Goal: Complete application form

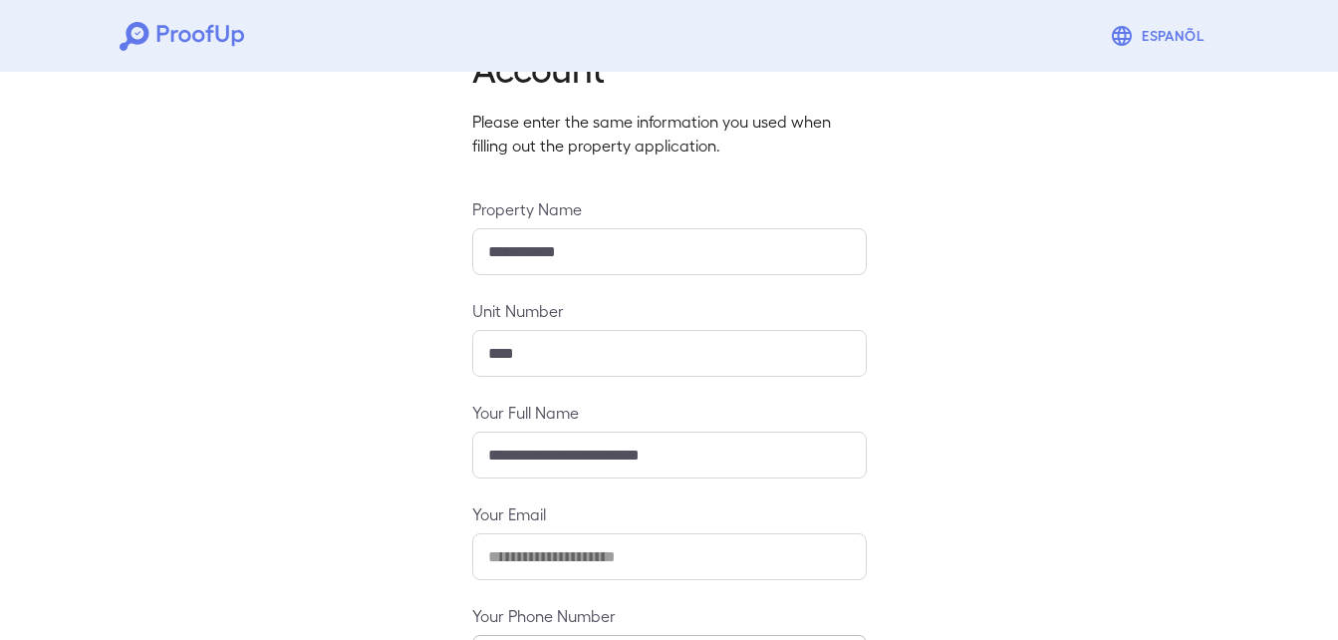
scroll to position [263, 0]
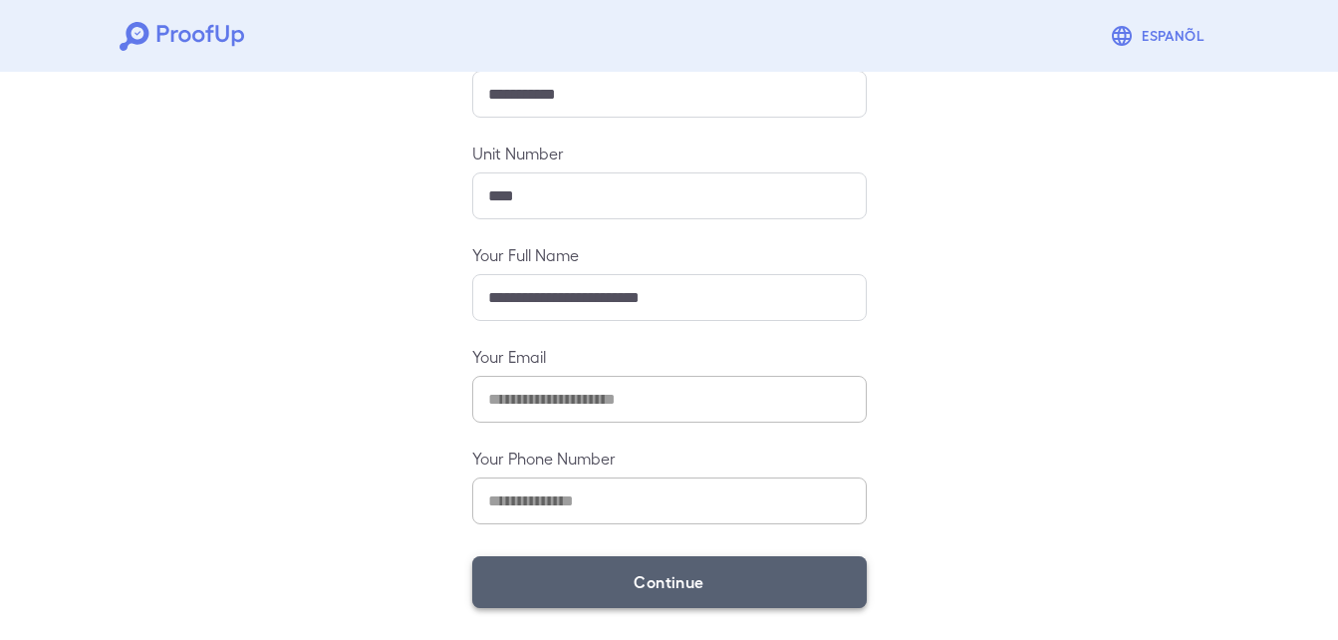
click at [628, 592] on button "Continue" at bounding box center [669, 582] width 395 height 52
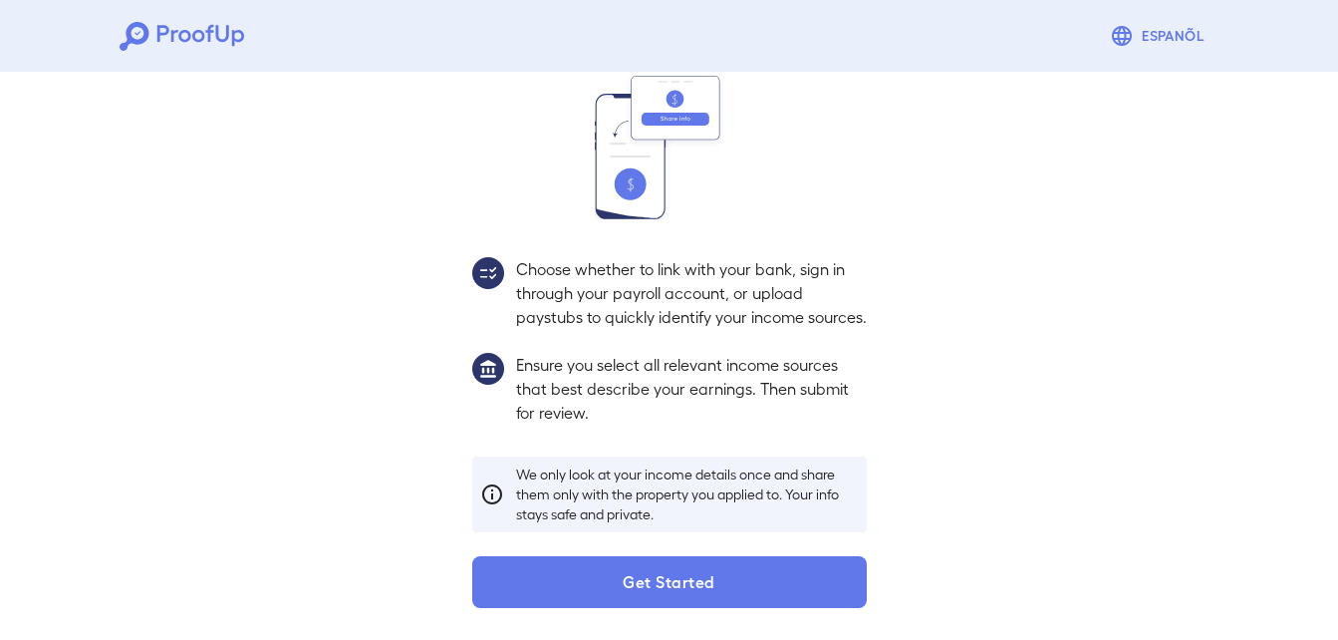
scroll to position [235, 0]
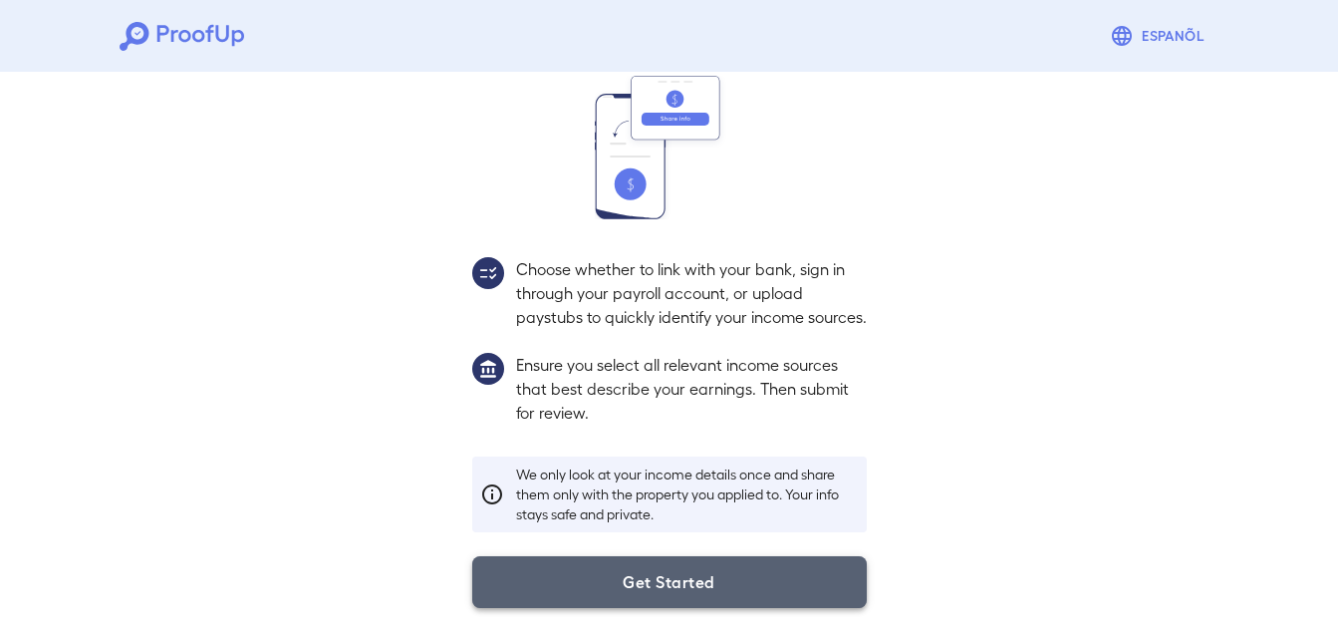
click at [535, 577] on button "Get Started" at bounding box center [669, 582] width 395 height 52
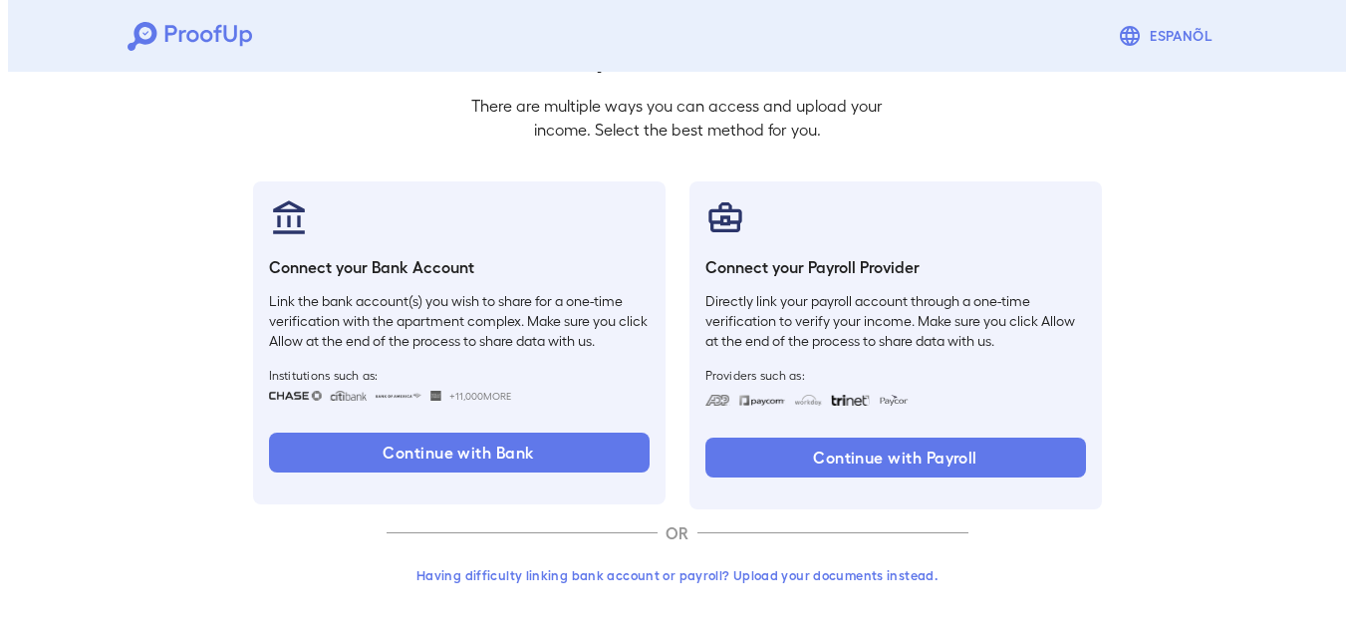
scroll to position [122, 0]
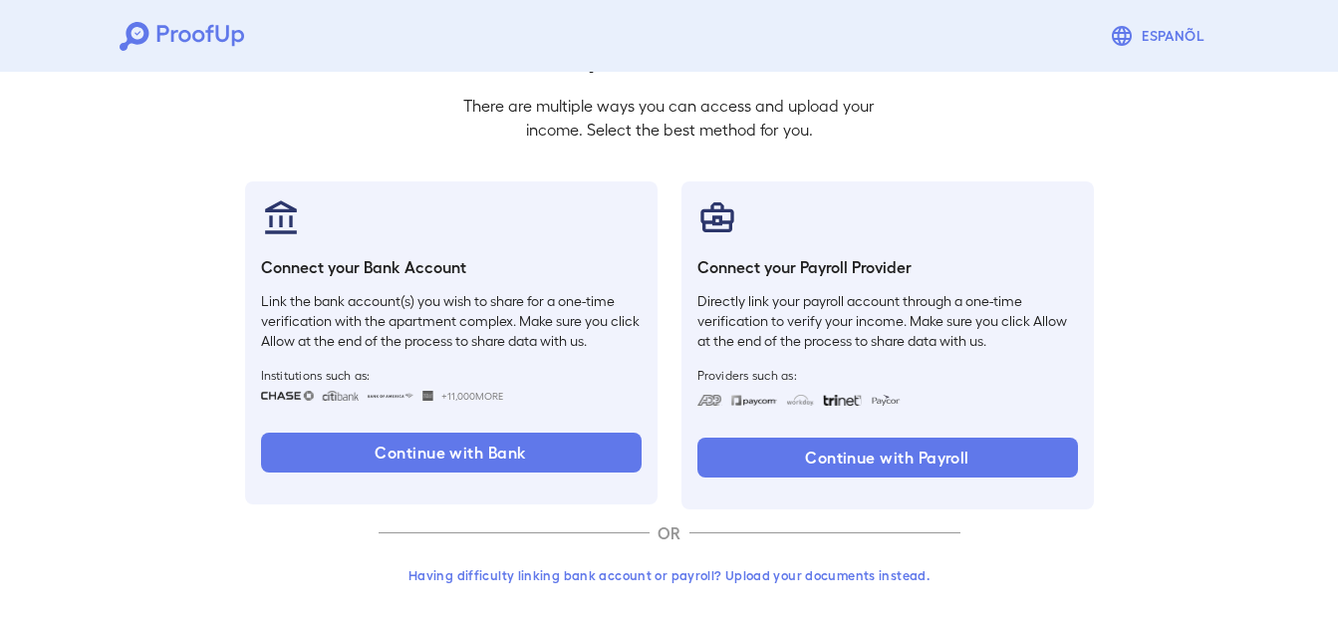
click at [602, 568] on button "Having difficulty linking bank account or payroll? Upload your documents instea…" at bounding box center [670, 575] width 582 height 36
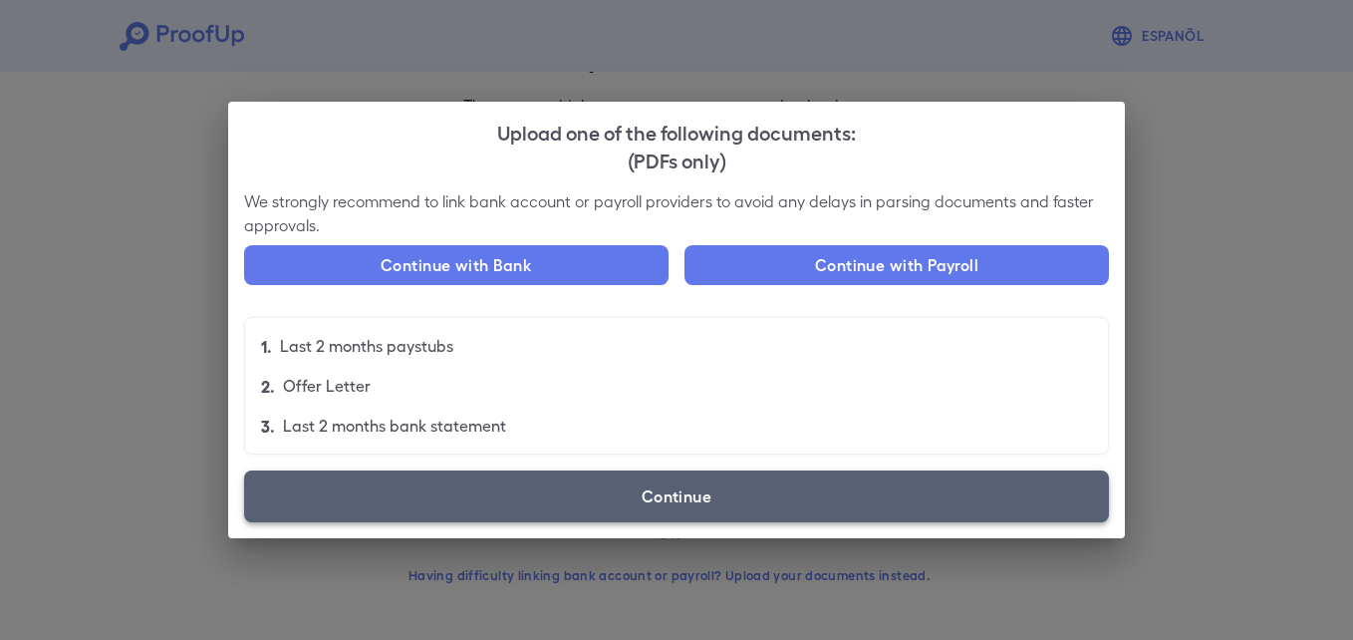
click at [515, 502] on label "Continue" at bounding box center [676, 496] width 865 height 52
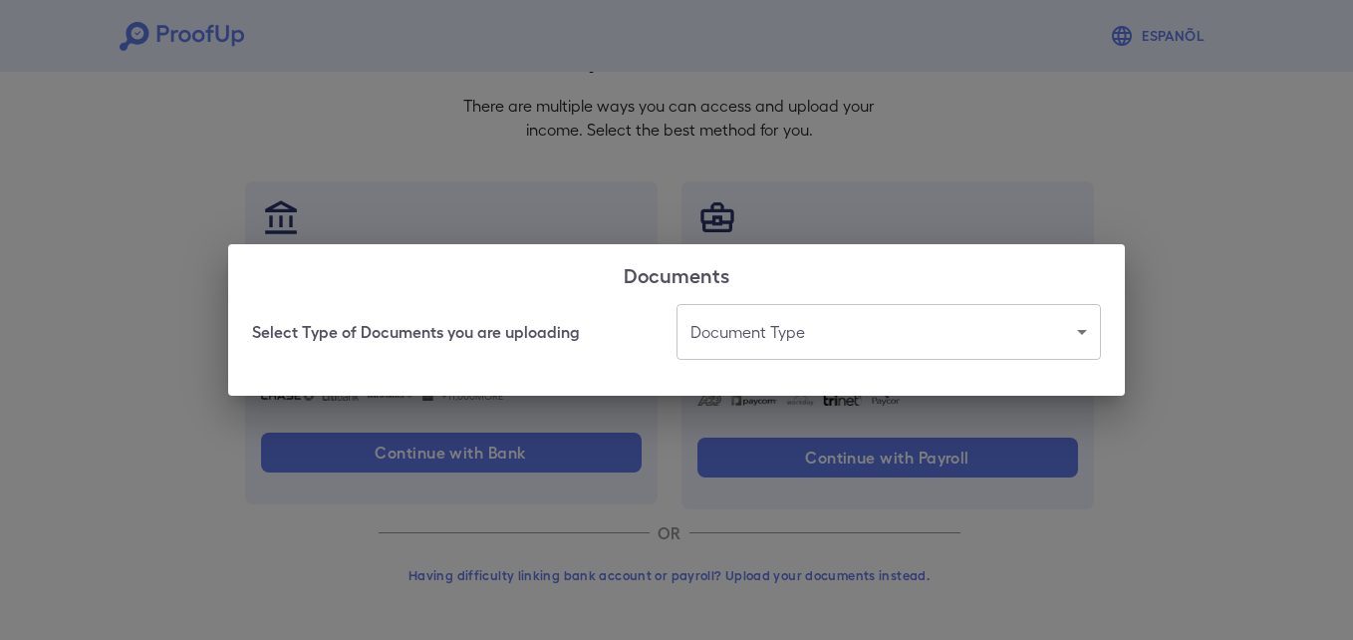
click at [738, 321] on body "Espanõl Go back How Would You Like to Verify Your Income? There are multiple wa…" at bounding box center [676, 258] width 1353 height 761
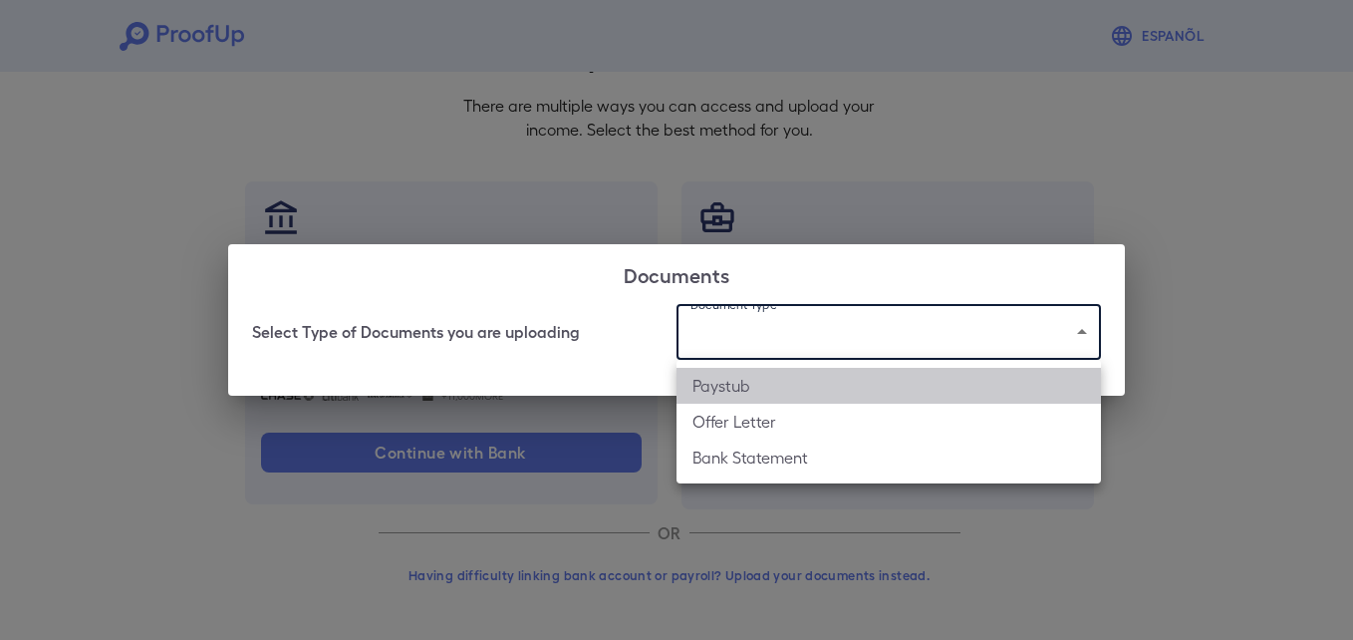
click at [747, 387] on li "Paystub" at bounding box center [888, 386] width 424 height 36
type input "*******"
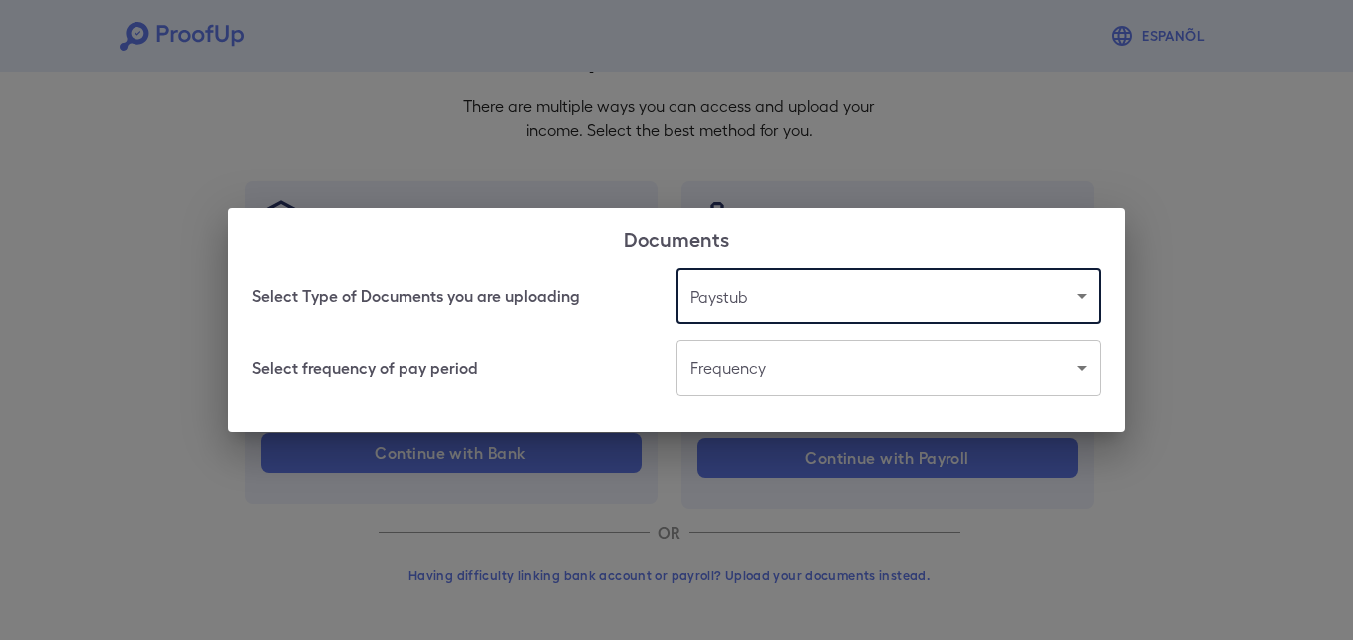
click at [756, 376] on body "Espanõl Go back How Would You Like to Verify Your Income? There are multiple wa…" at bounding box center [676, 258] width 1353 height 761
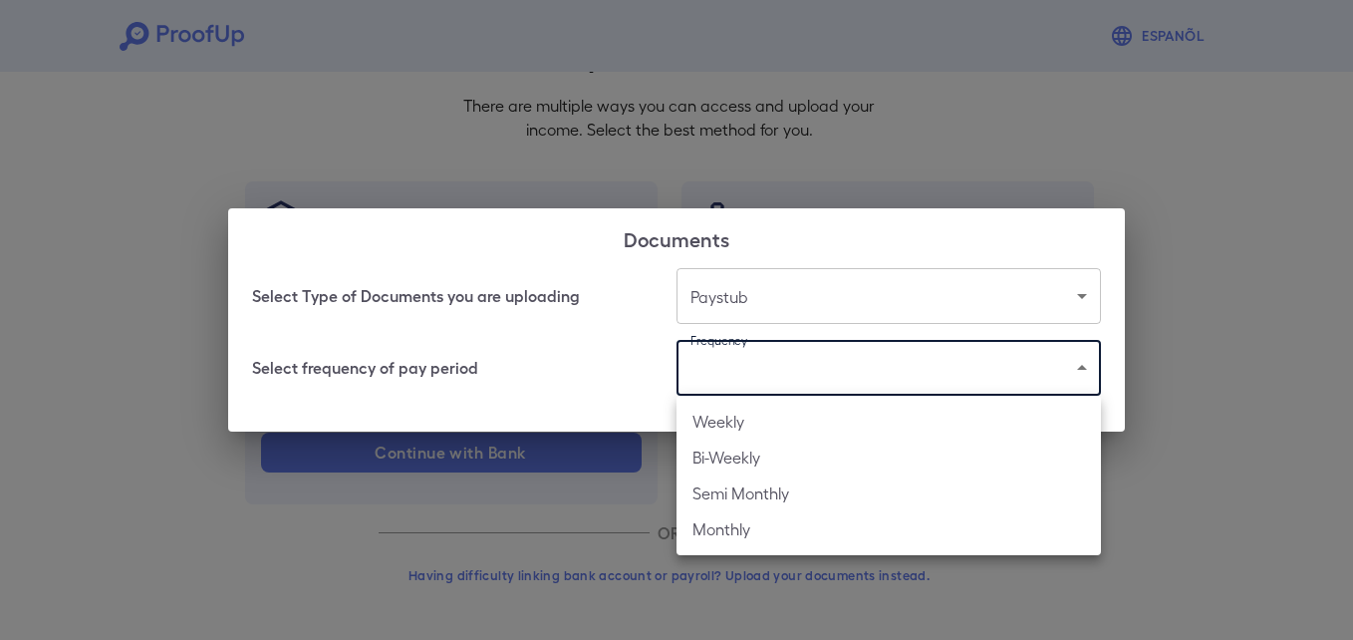
click at [740, 421] on li "Weekly" at bounding box center [888, 421] width 424 height 36
type input "******"
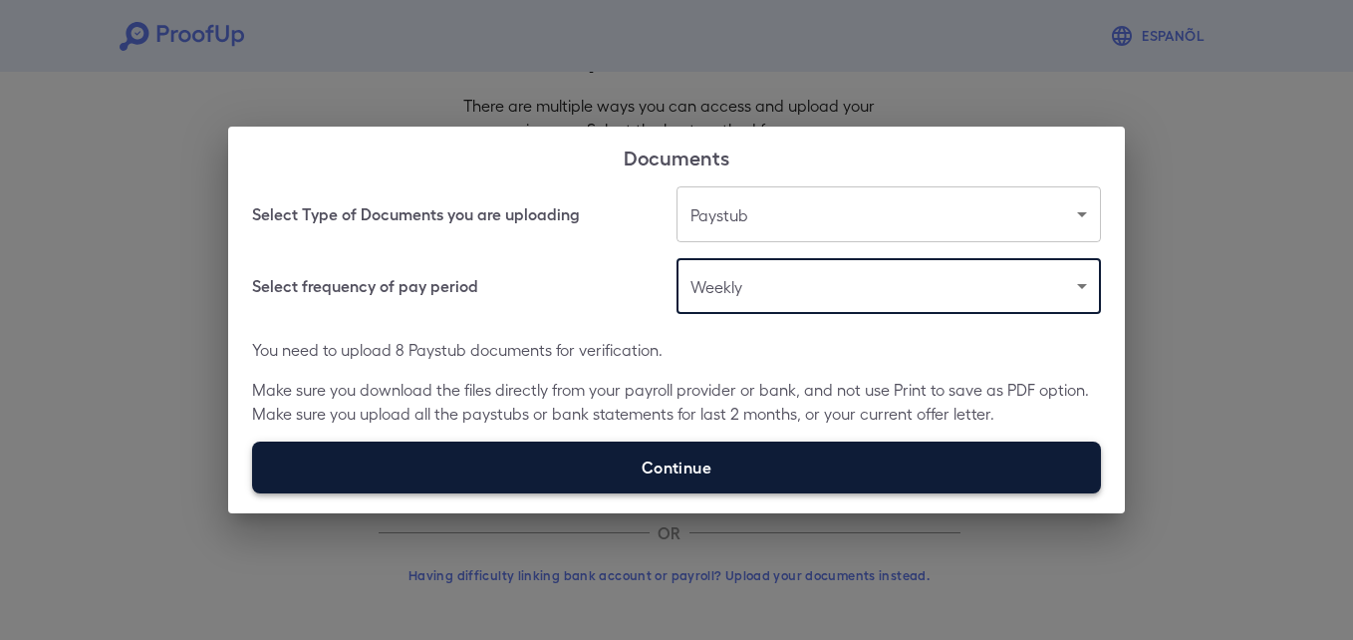
click at [640, 464] on label "Continue" at bounding box center [676, 467] width 849 height 52
click at [253, 492] on input "Continue" at bounding box center [252, 492] width 1 height 1
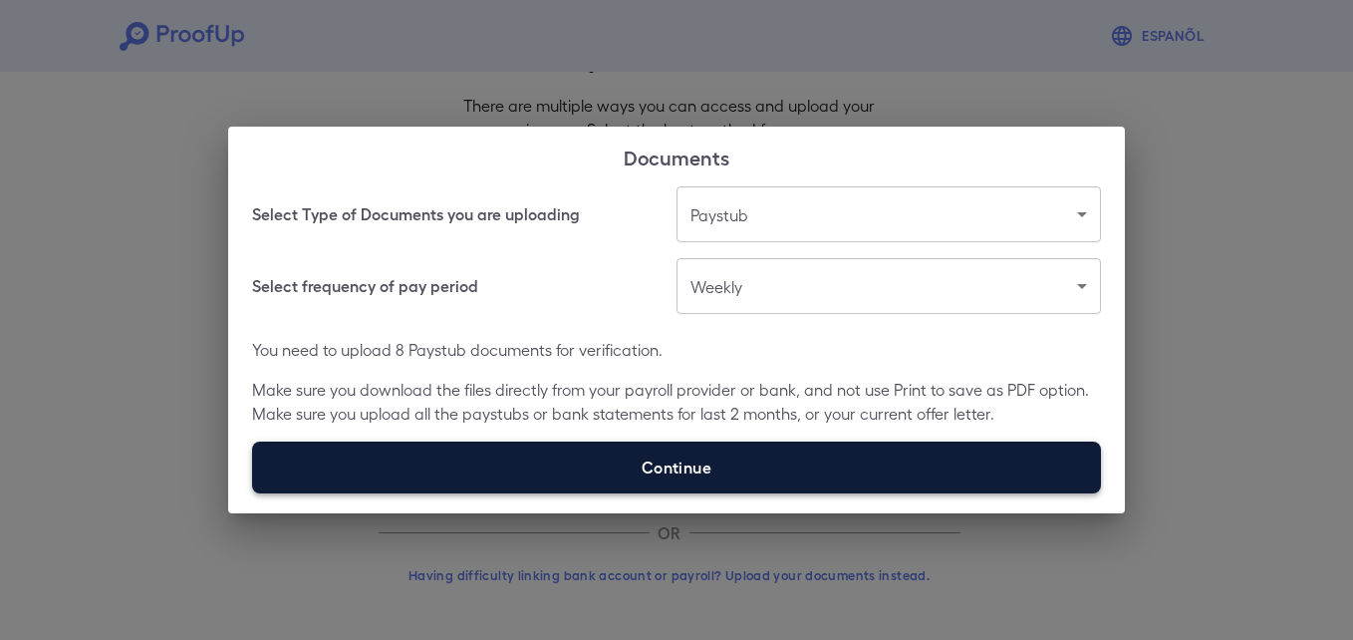
type input "**********"
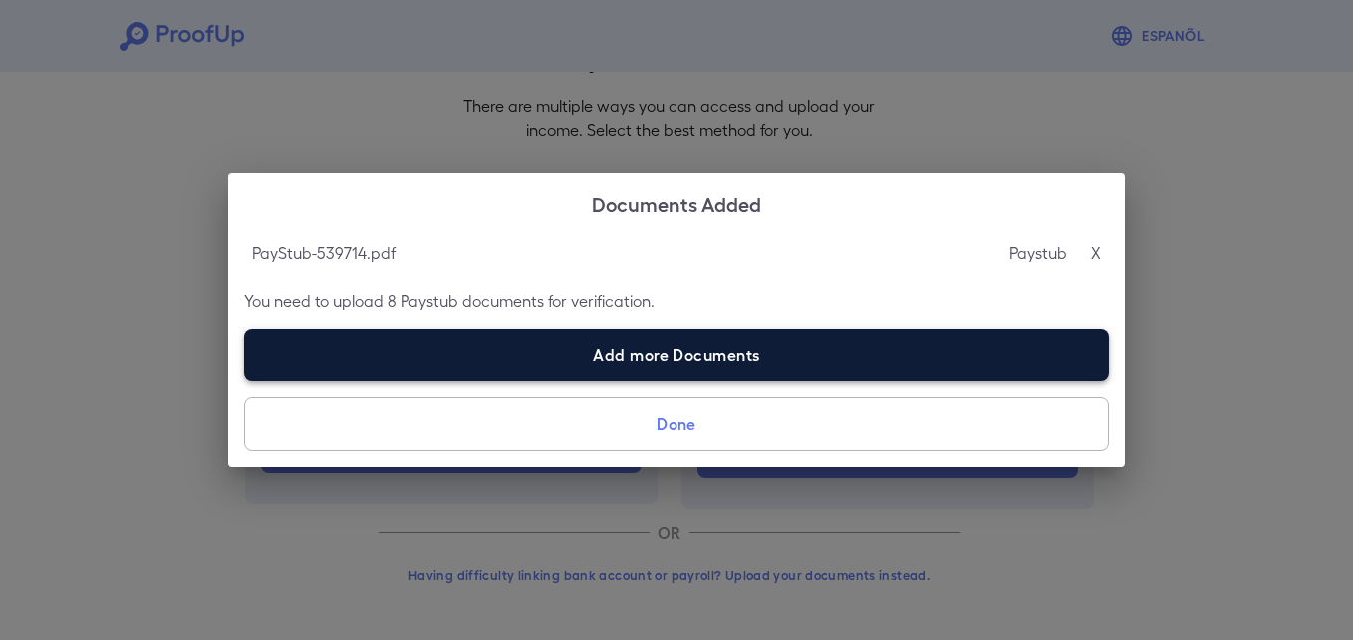
click at [491, 364] on label "Add more Documents" at bounding box center [676, 355] width 865 height 52
click at [245, 380] on input "Add more Documents" at bounding box center [244, 380] width 1 height 1
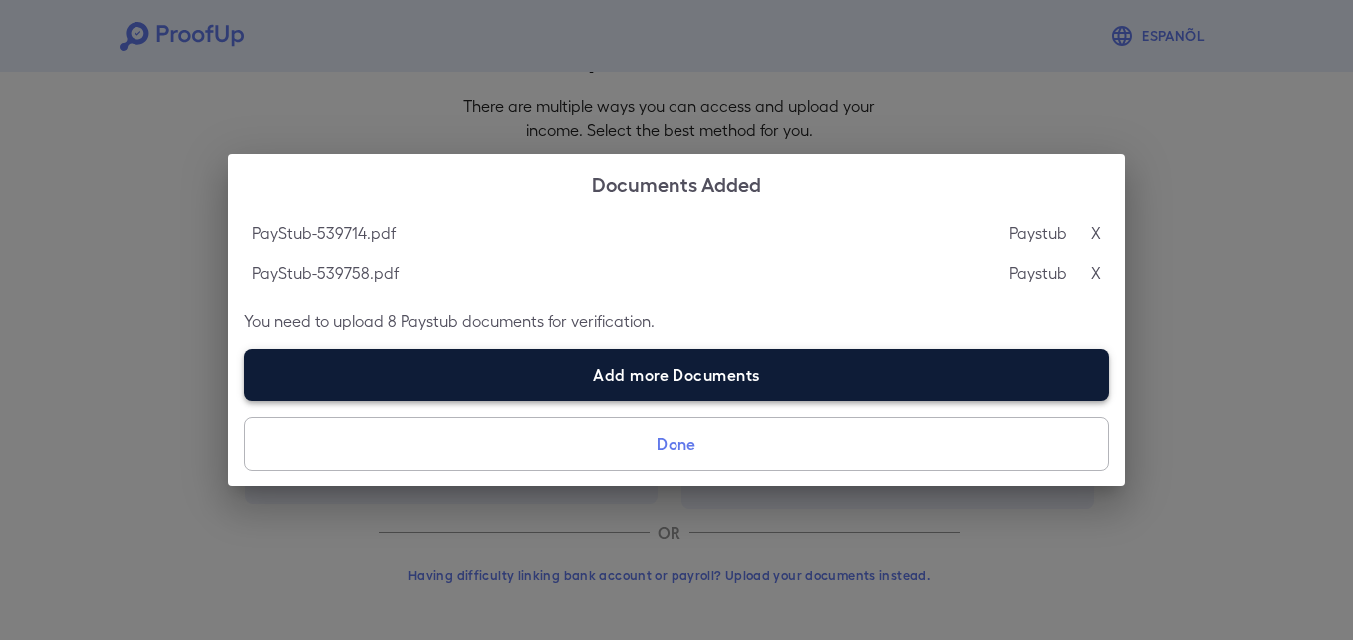
click at [474, 378] on label "Add more Documents" at bounding box center [676, 375] width 865 height 52
click at [245, 400] on input "Add more Documents" at bounding box center [244, 400] width 1 height 1
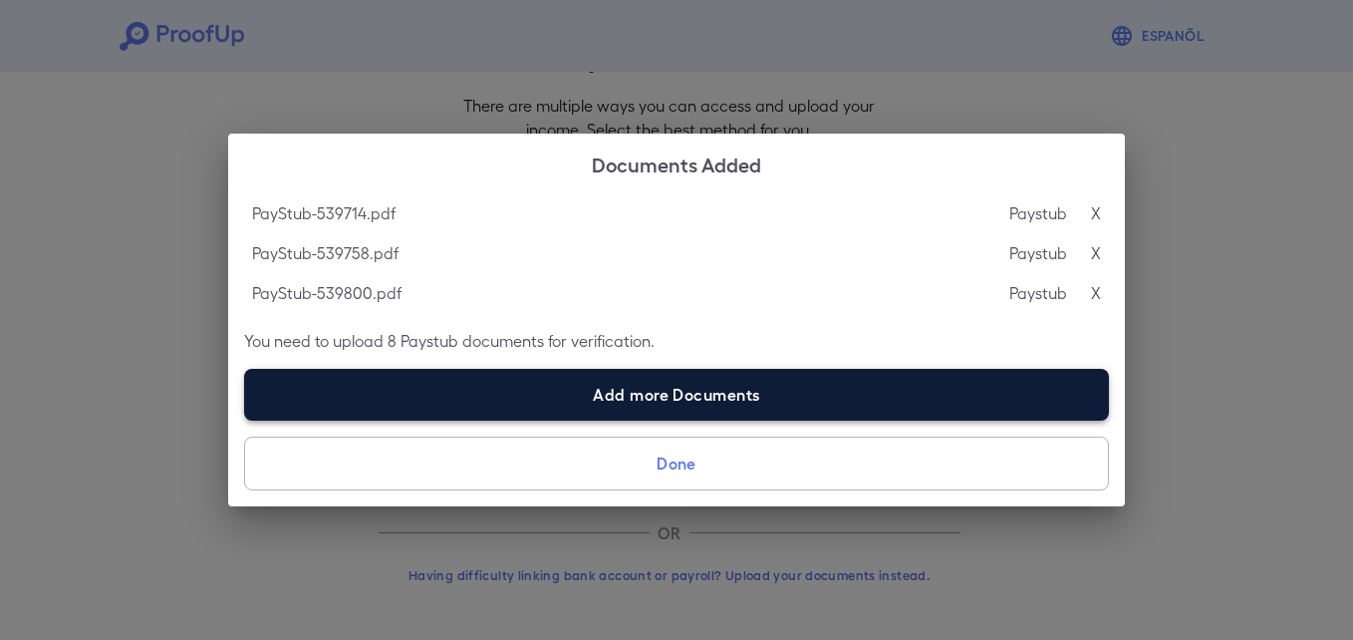
click at [407, 396] on label "Add more Documents" at bounding box center [676, 395] width 865 height 52
click at [245, 419] on input "Add more Documents" at bounding box center [244, 419] width 1 height 1
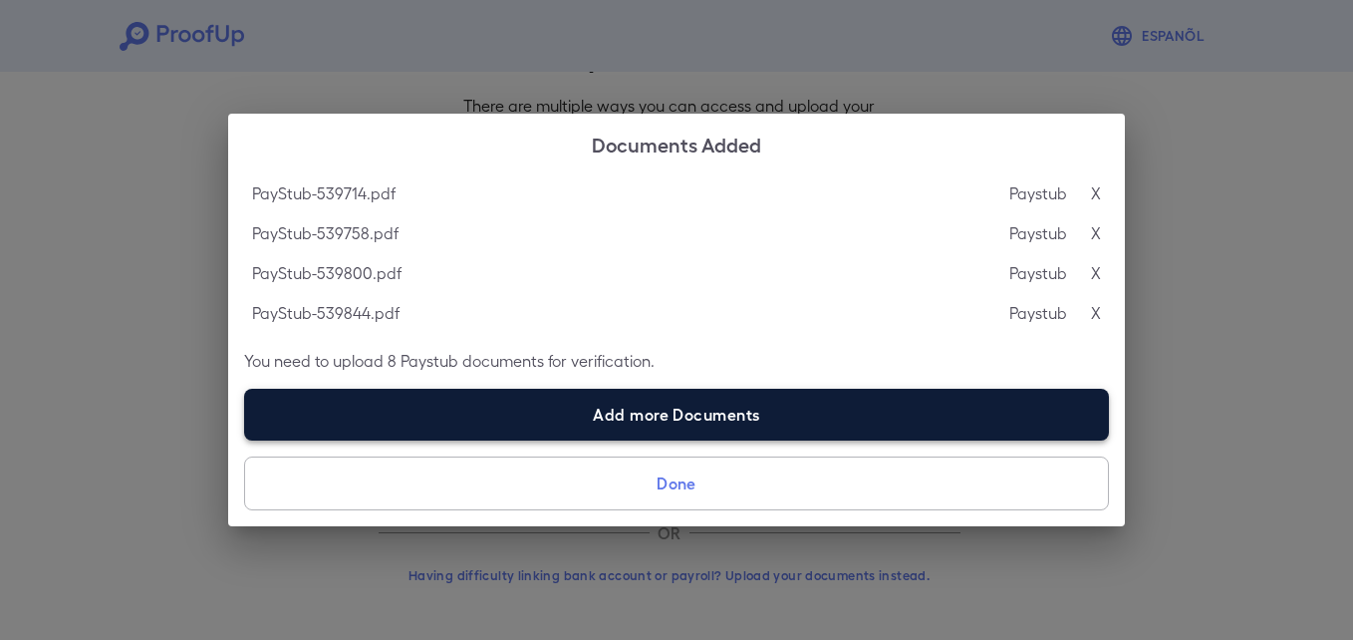
click at [410, 416] on label "Add more Documents" at bounding box center [676, 415] width 865 height 52
click at [245, 439] on input "Add more Documents" at bounding box center [244, 439] width 1 height 1
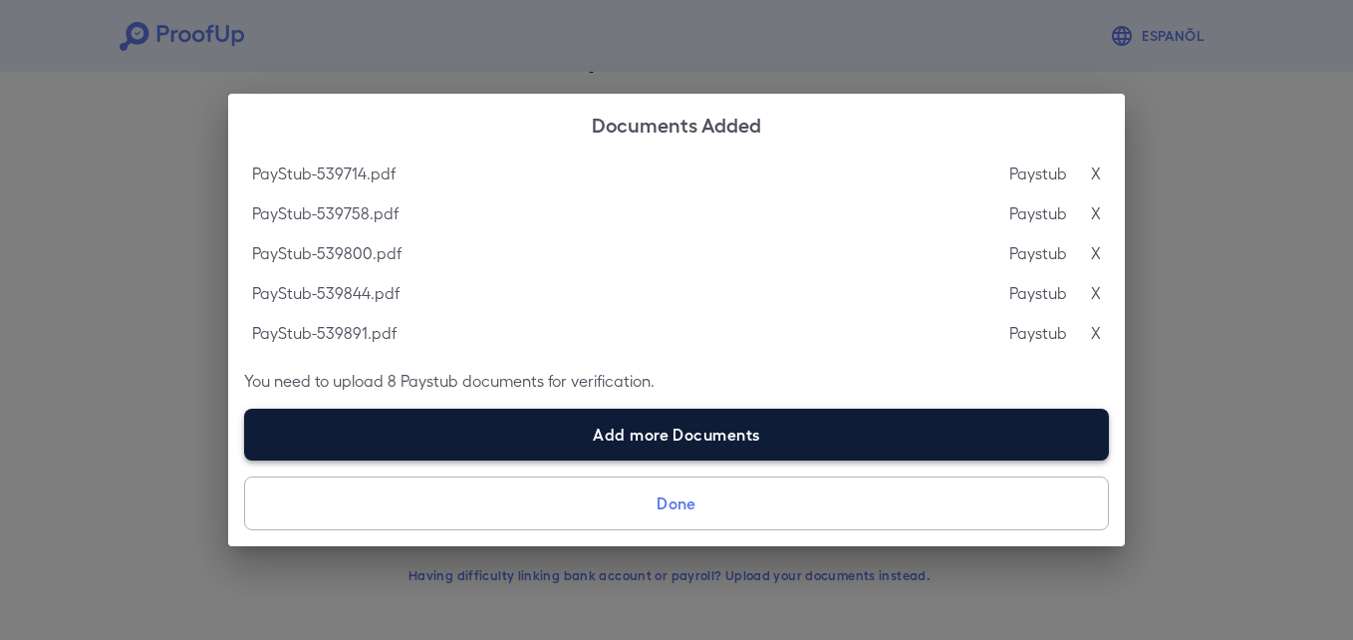
click at [392, 438] on label "Add more Documents" at bounding box center [676, 434] width 865 height 52
click at [245, 459] on input "Add more Documents" at bounding box center [244, 459] width 1 height 1
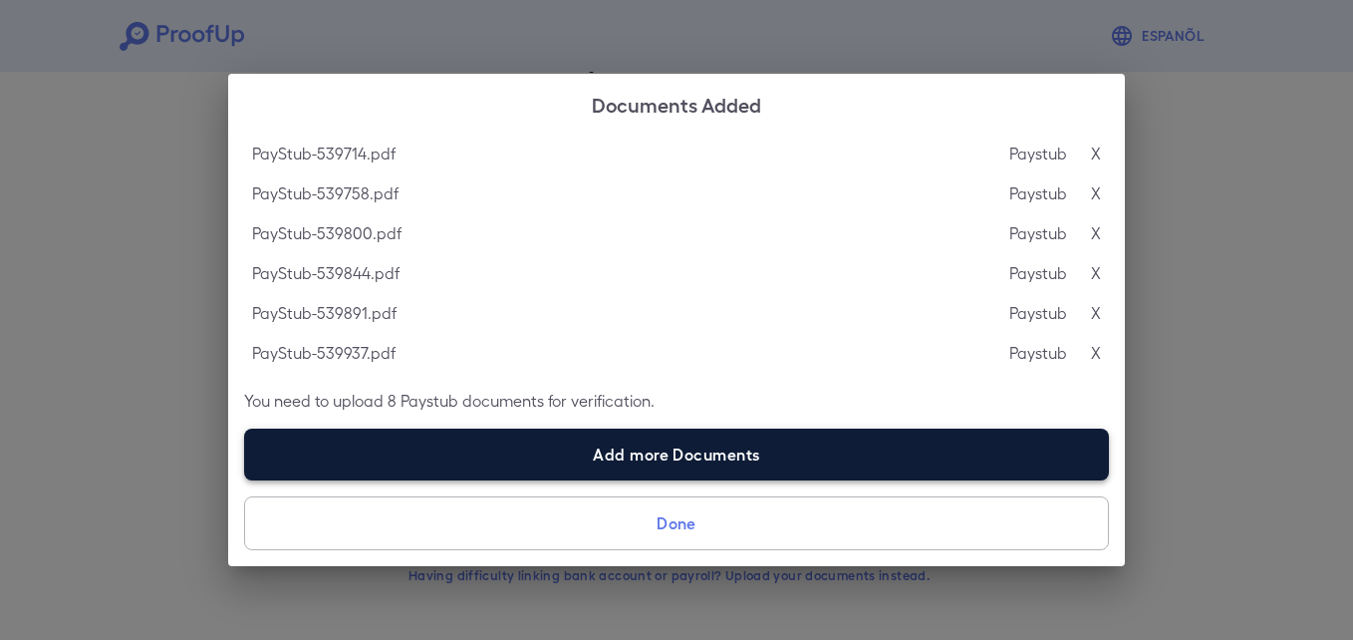
click at [414, 453] on label "Add more Documents" at bounding box center [676, 454] width 865 height 52
click at [245, 479] on input "Add more Documents" at bounding box center [244, 479] width 1 height 1
click at [526, 439] on label "Add more Documents" at bounding box center [676, 454] width 865 height 52
click at [245, 479] on input "Add more Documents" at bounding box center [244, 479] width 1 height 1
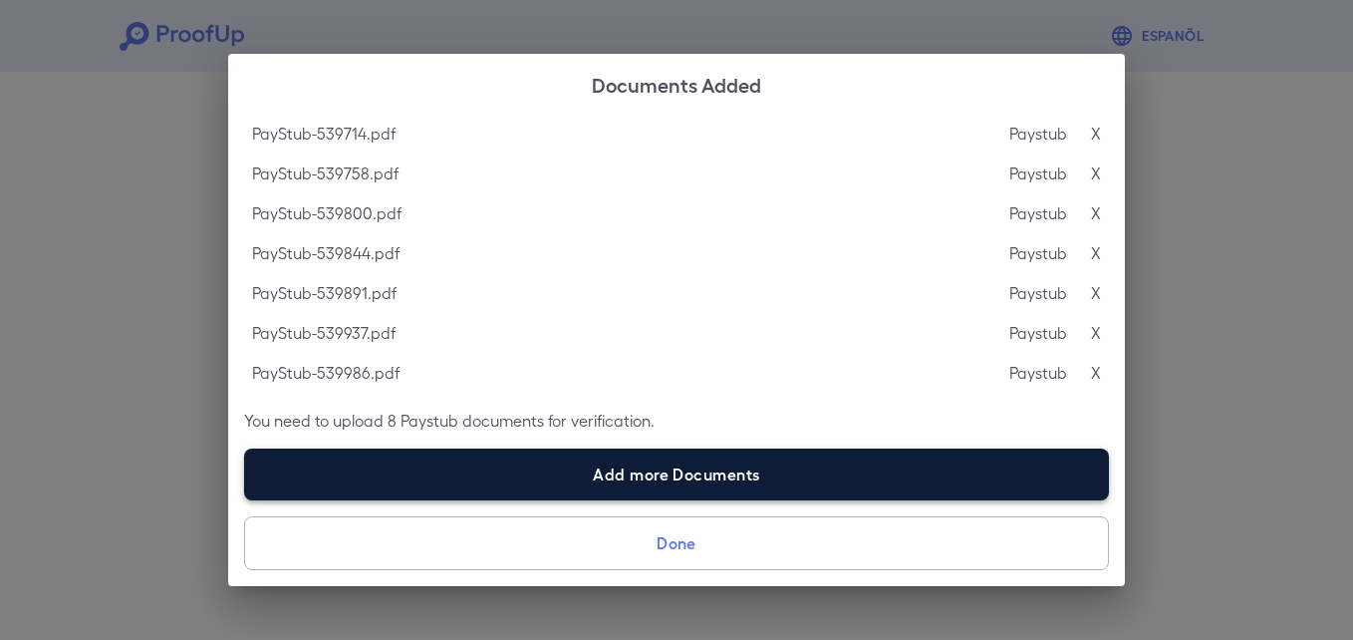
click at [416, 476] on label "Add more Documents" at bounding box center [676, 474] width 865 height 52
click at [245, 499] on input "Add more Documents" at bounding box center [244, 499] width 1 height 1
type input "**********"
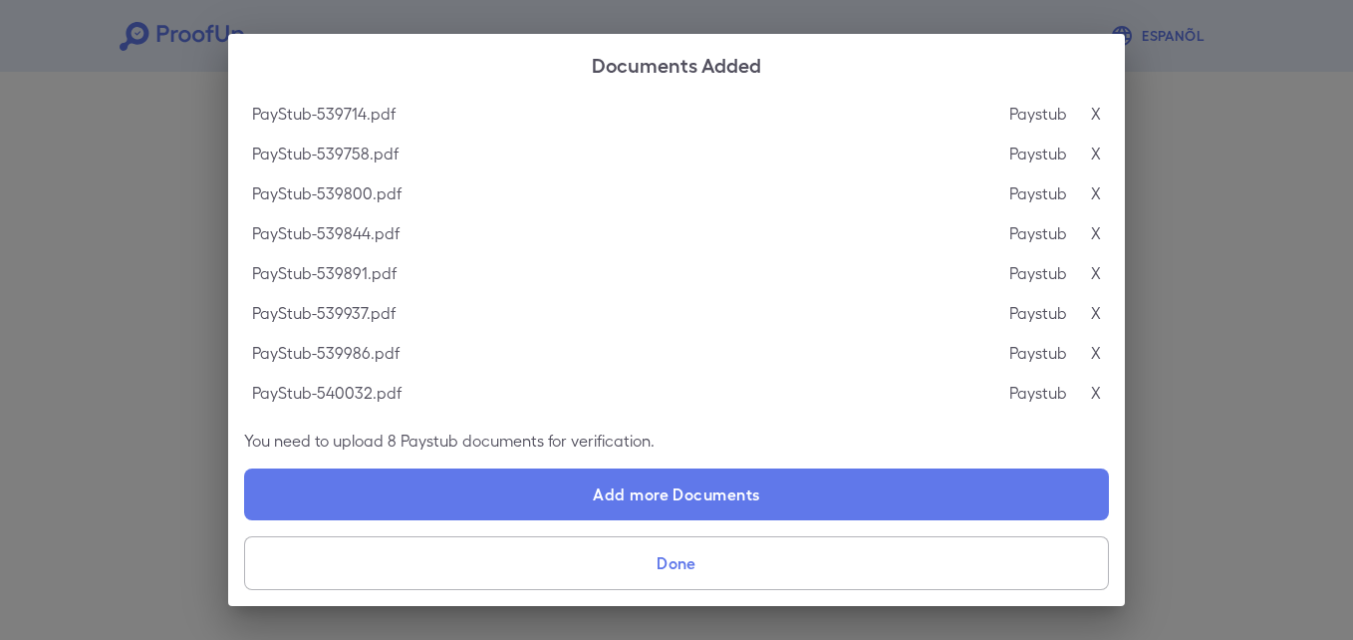
click at [675, 560] on button "Done" at bounding box center [676, 563] width 865 height 54
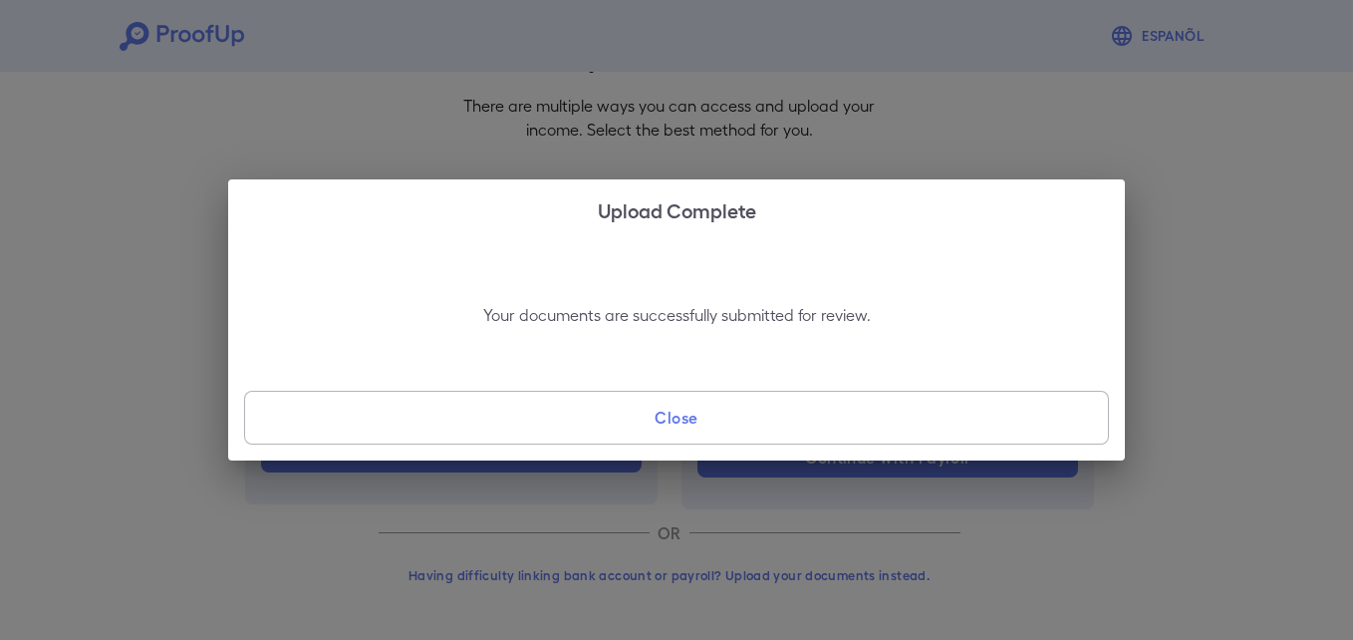
click at [675, 421] on button "Close" at bounding box center [676, 418] width 865 height 54
